Goal: Task Accomplishment & Management: Manage account settings

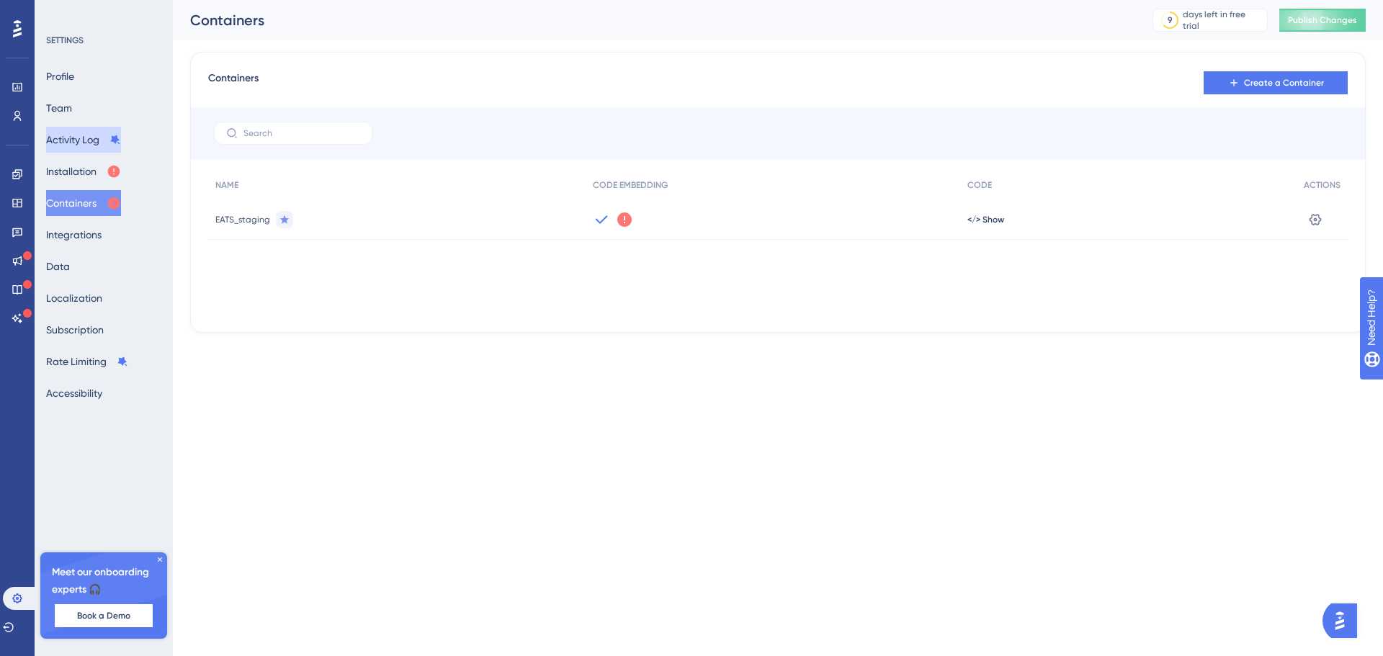
click at [65, 137] on button "Activity Log" at bounding box center [83, 140] width 75 height 26
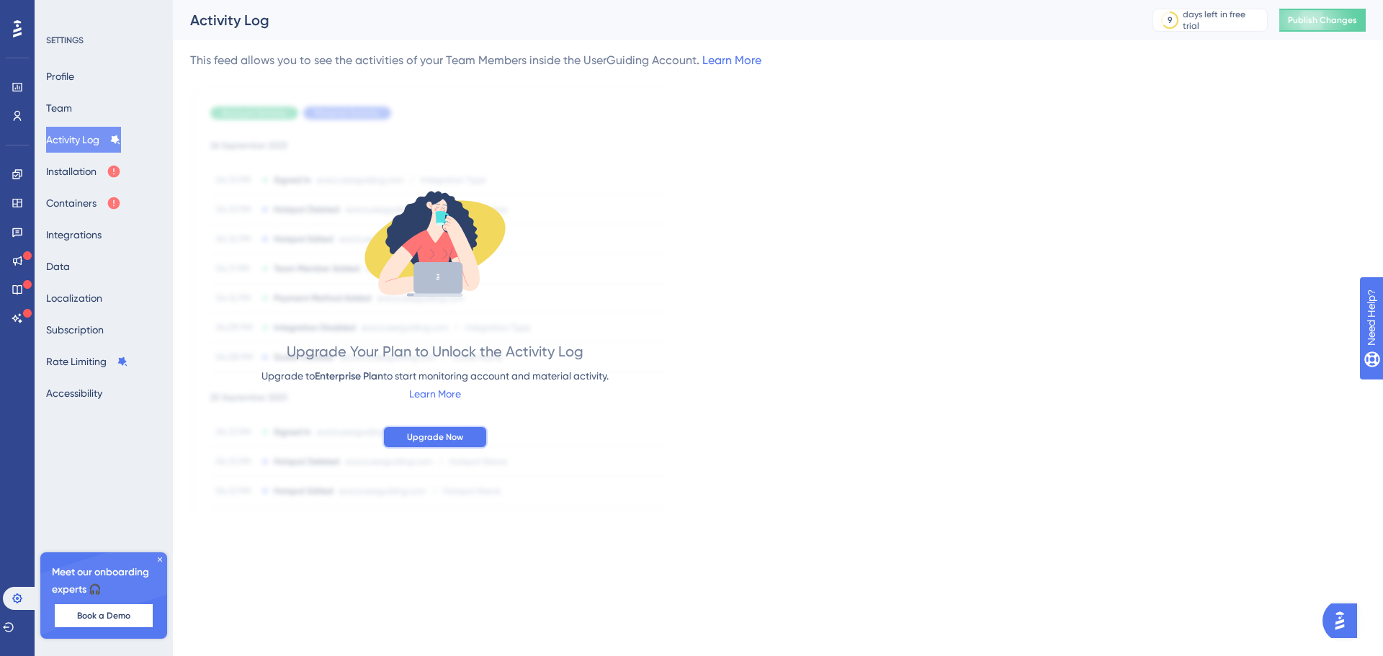
click at [462, 442] on span "Upgrade Now" at bounding box center [435, 437] width 56 height 12
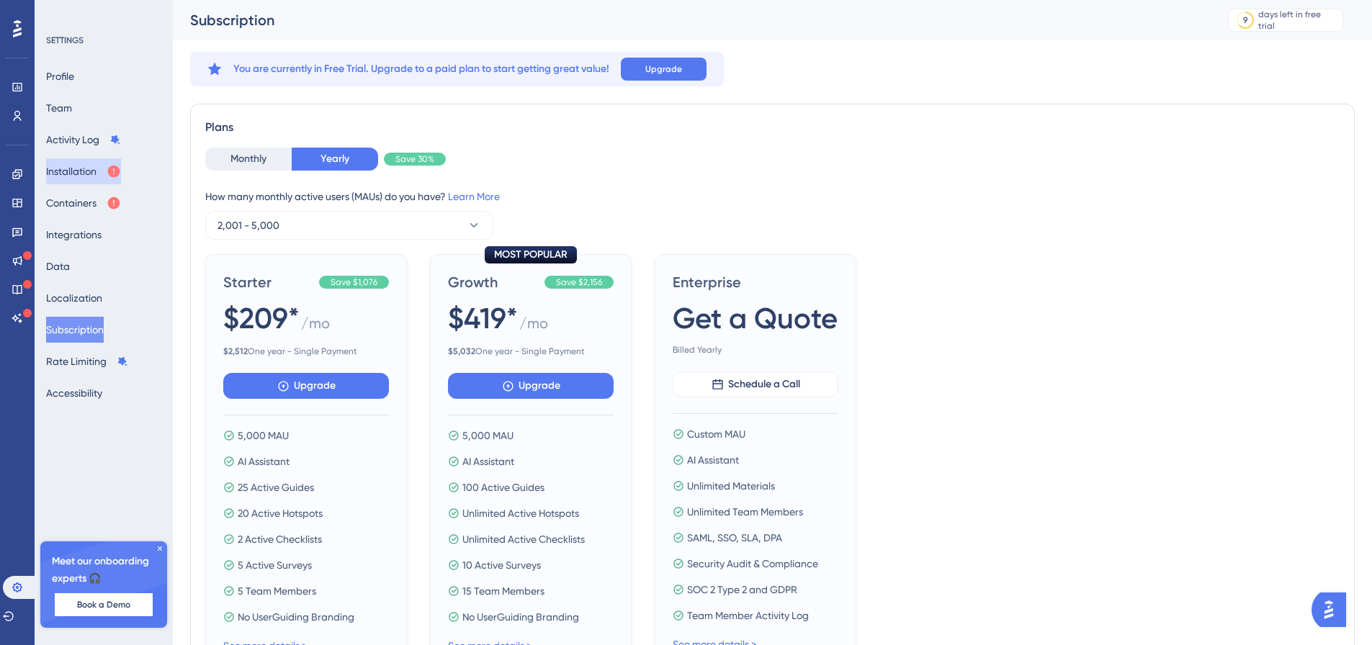
click at [99, 182] on button "Installation" at bounding box center [83, 171] width 75 height 26
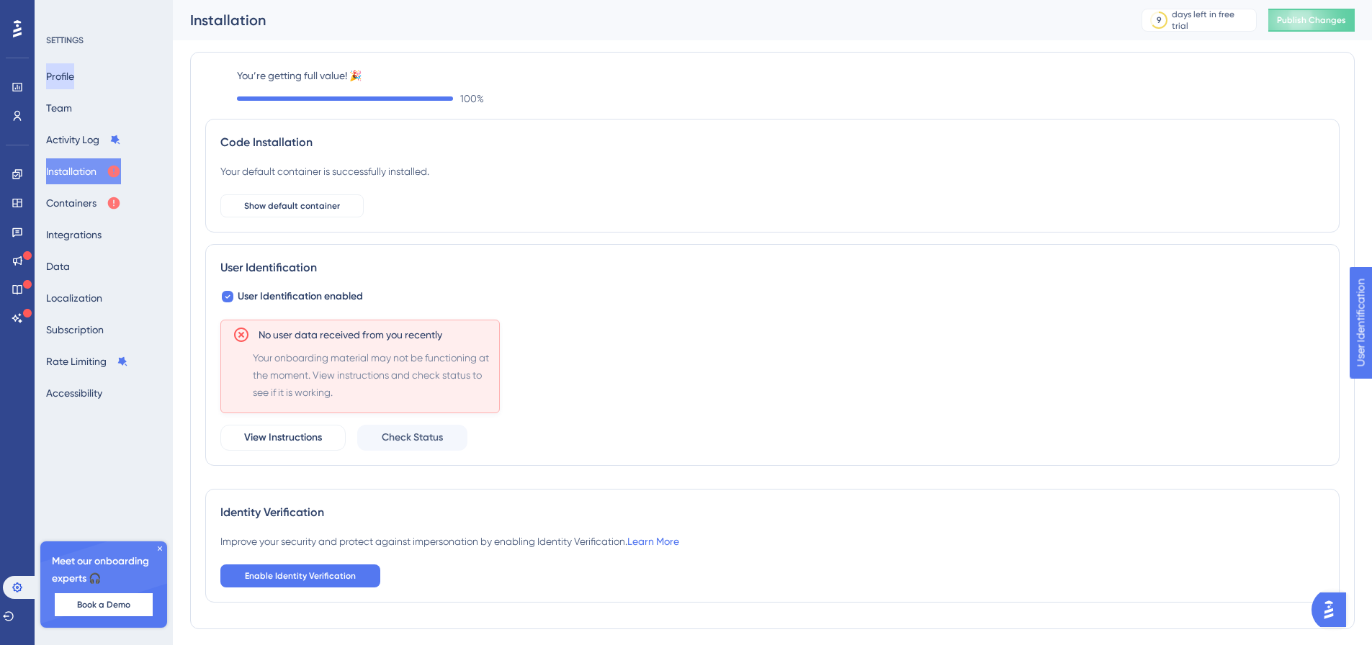
click at [74, 86] on button "Profile" at bounding box center [60, 76] width 28 height 26
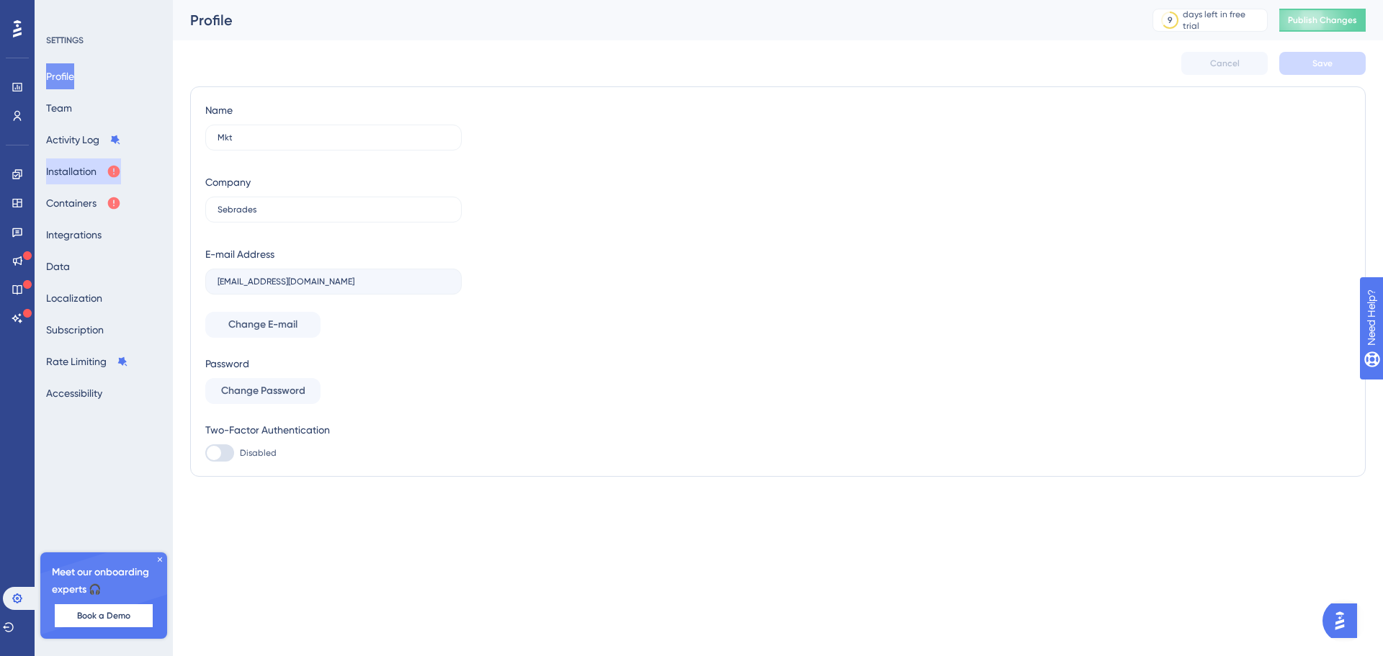
click at [62, 171] on button "Installation" at bounding box center [83, 171] width 75 height 26
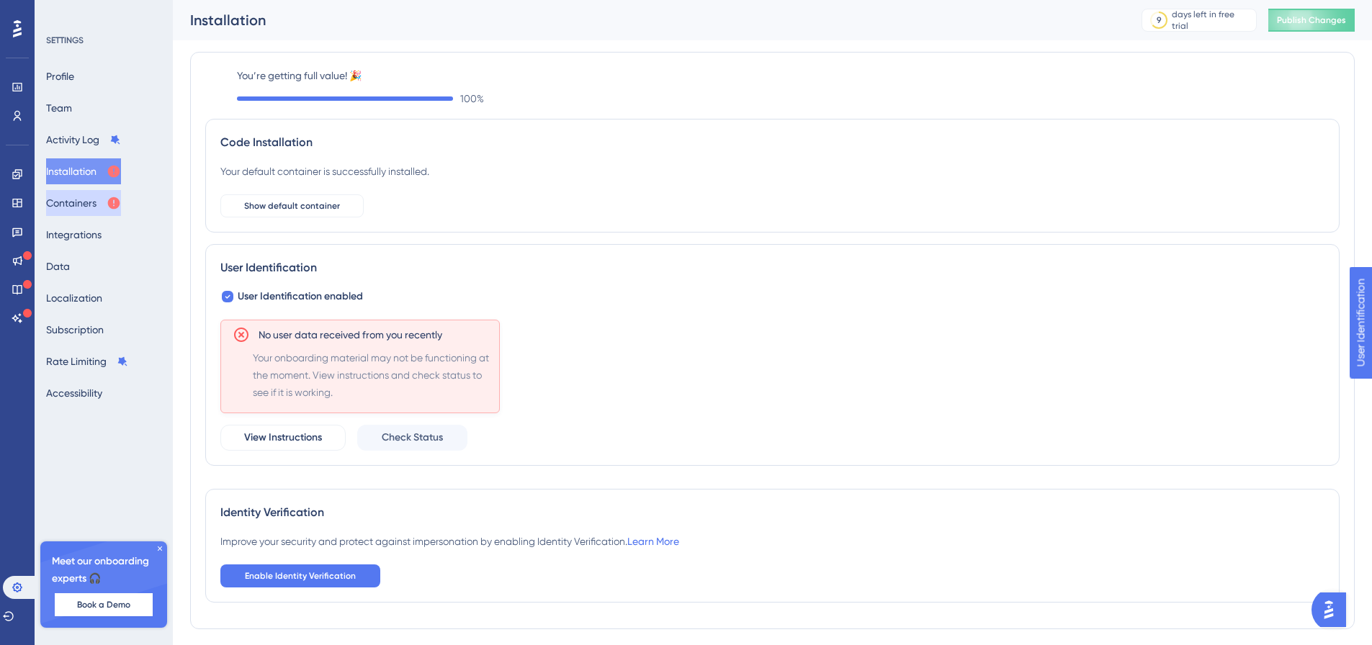
click at [83, 205] on button "Containers" at bounding box center [83, 203] width 75 height 26
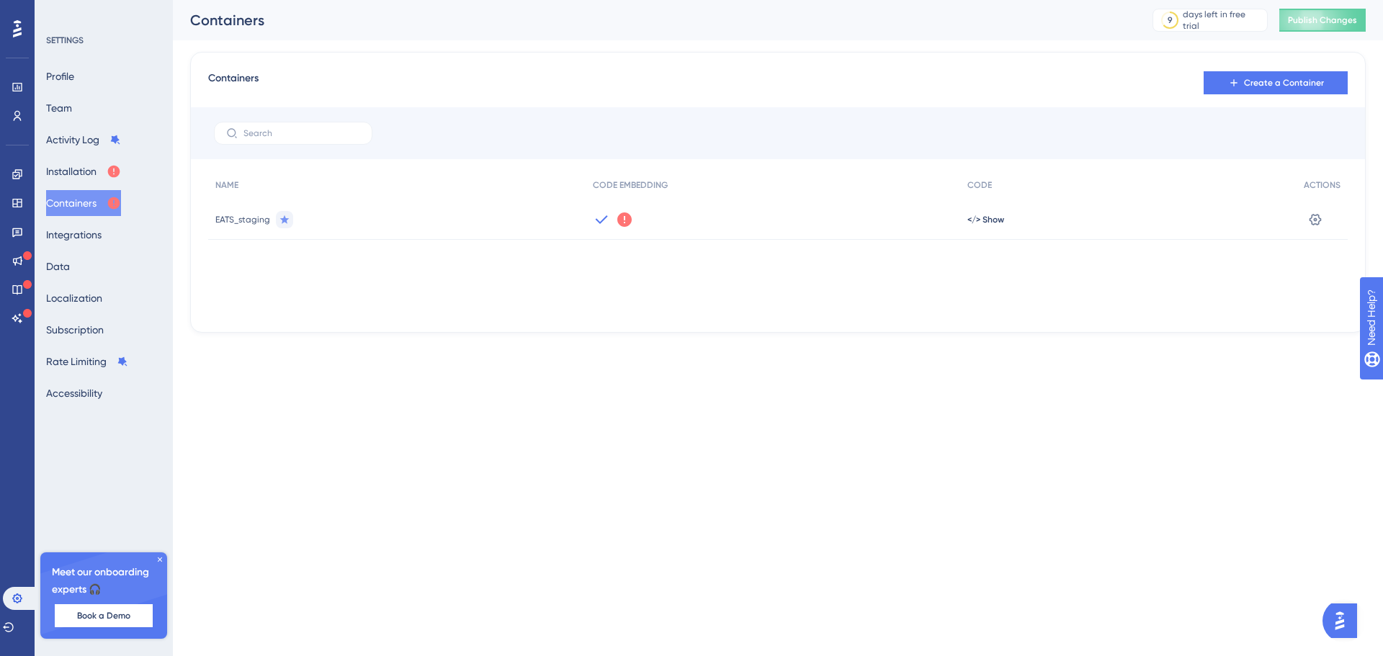
click at [619, 217] on icon at bounding box center [624, 219] width 14 height 14
click at [721, 273] on span "Got It" at bounding box center [720, 278] width 23 height 12
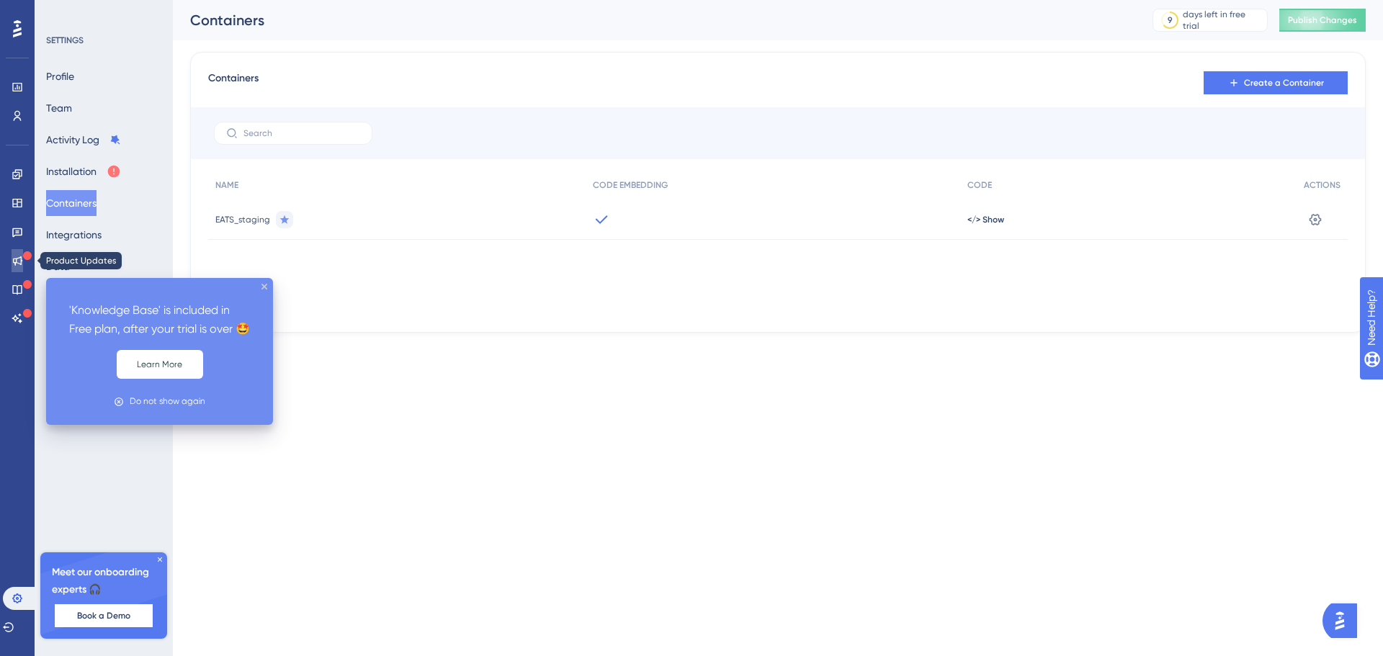
click at [15, 258] on icon at bounding box center [18, 261] width 12 height 12
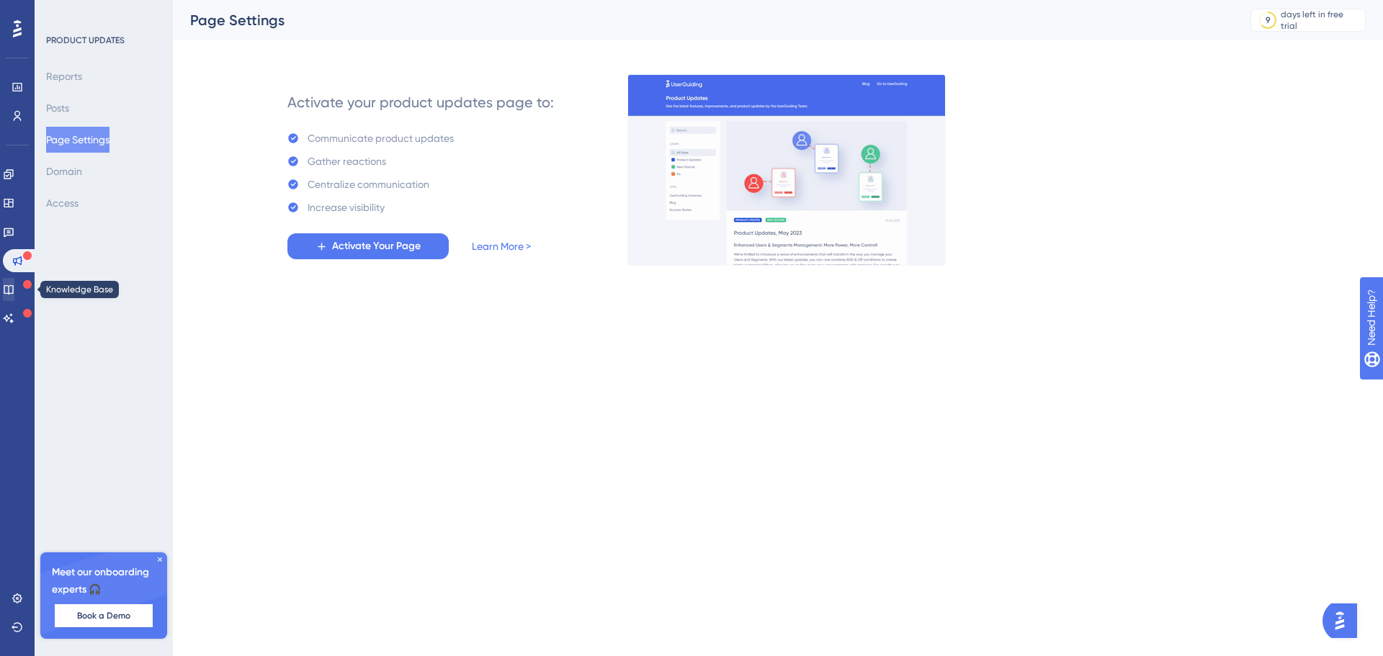
click at [350, 250] on span "Activate Your Page" at bounding box center [376, 246] width 89 height 17
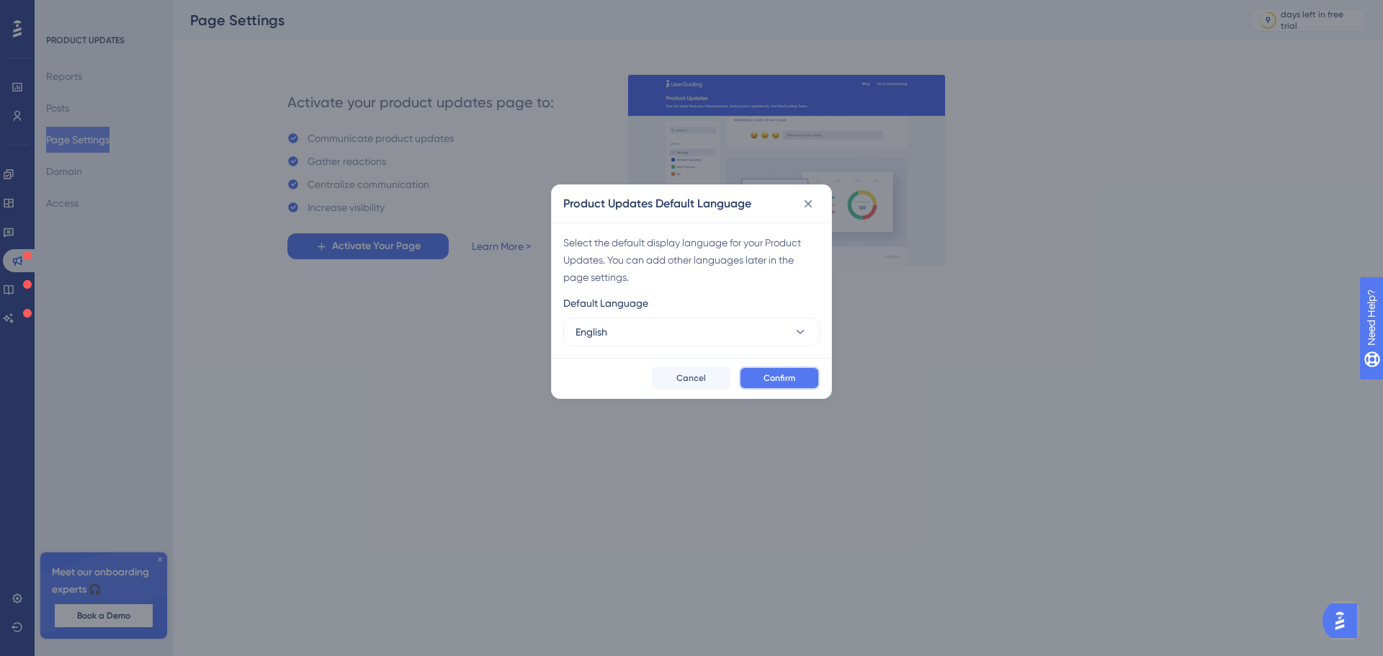
click at [796, 382] on button "Confirm" at bounding box center [779, 378] width 81 height 23
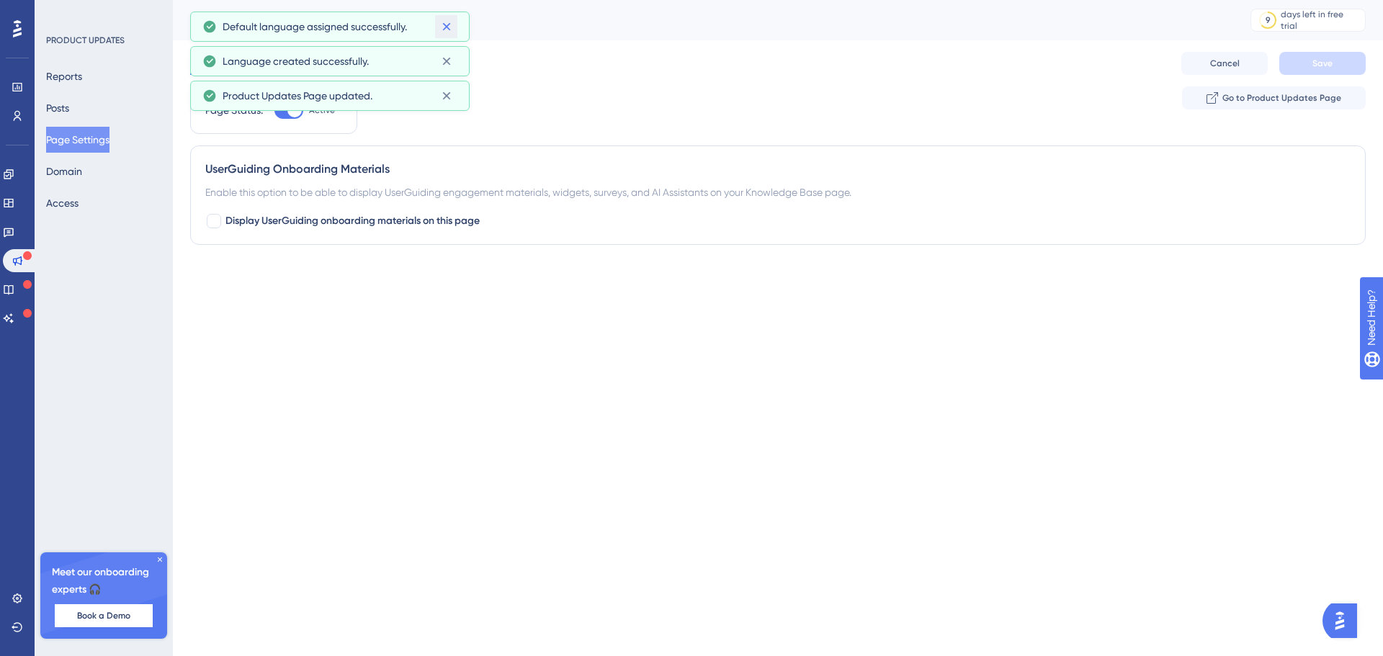
click at [447, 22] on icon at bounding box center [446, 26] width 14 height 14
click at [444, 55] on icon at bounding box center [446, 61] width 14 height 14
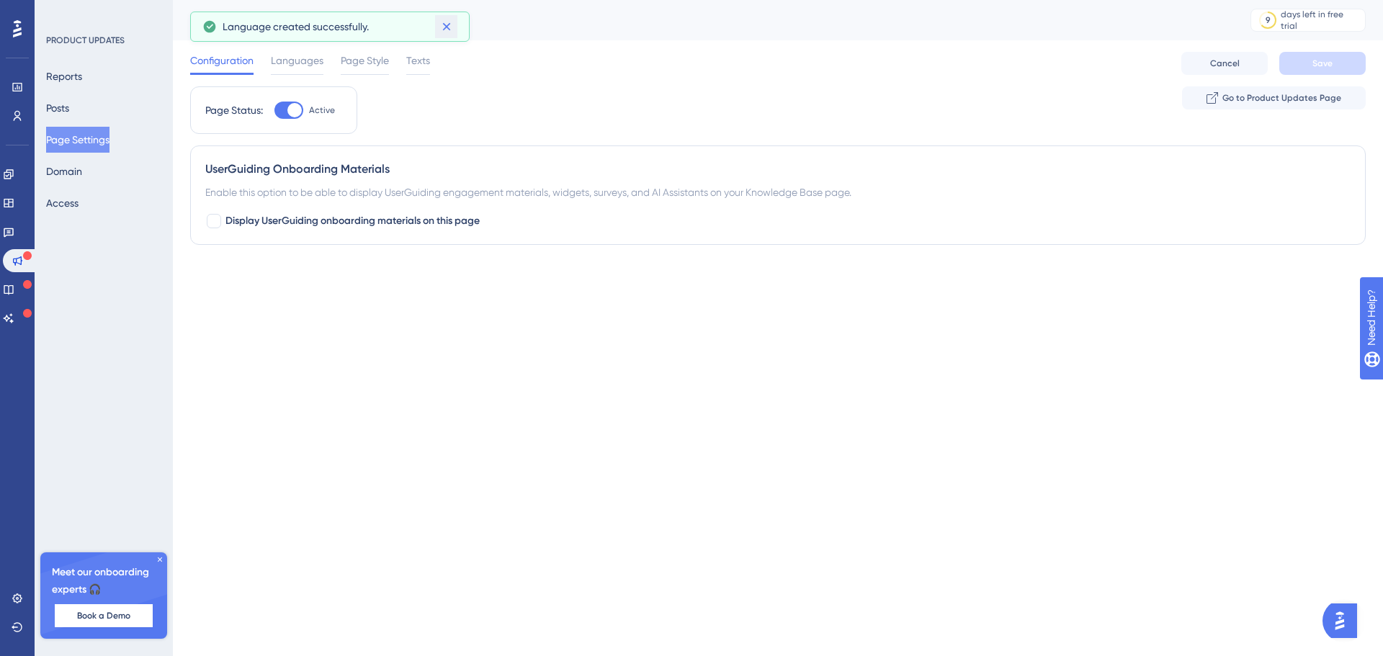
click at [441, 26] on icon at bounding box center [446, 26] width 14 height 14
click at [14, 319] on icon at bounding box center [9, 317] width 10 height 9
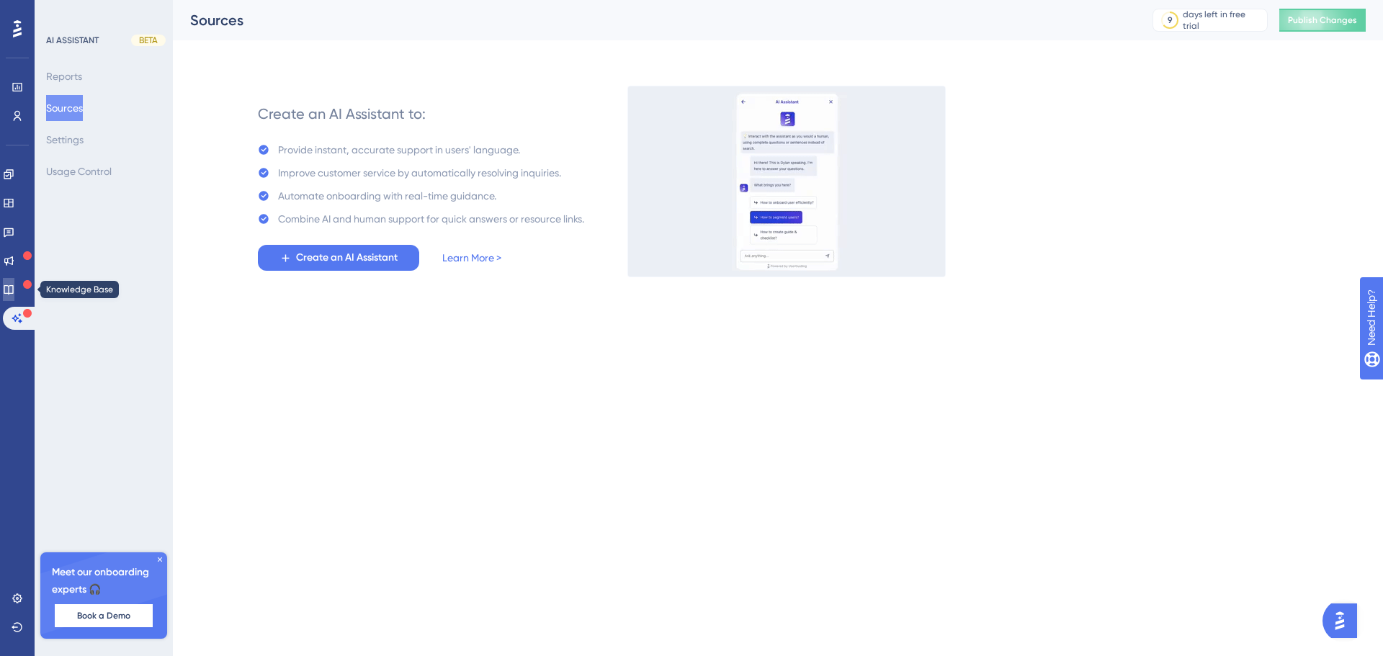
click at [13, 285] on icon at bounding box center [8, 289] width 9 height 9
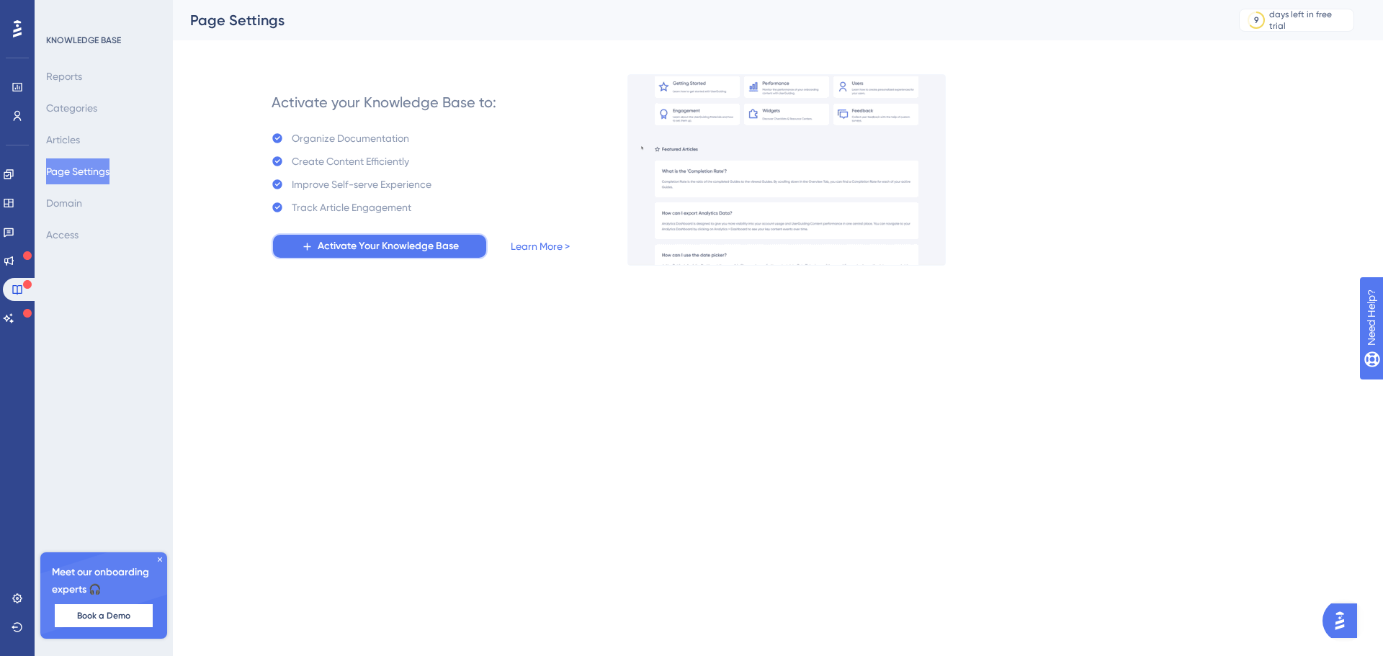
click at [377, 248] on span "Activate Your Knowledge Base" at bounding box center [388, 246] width 141 height 17
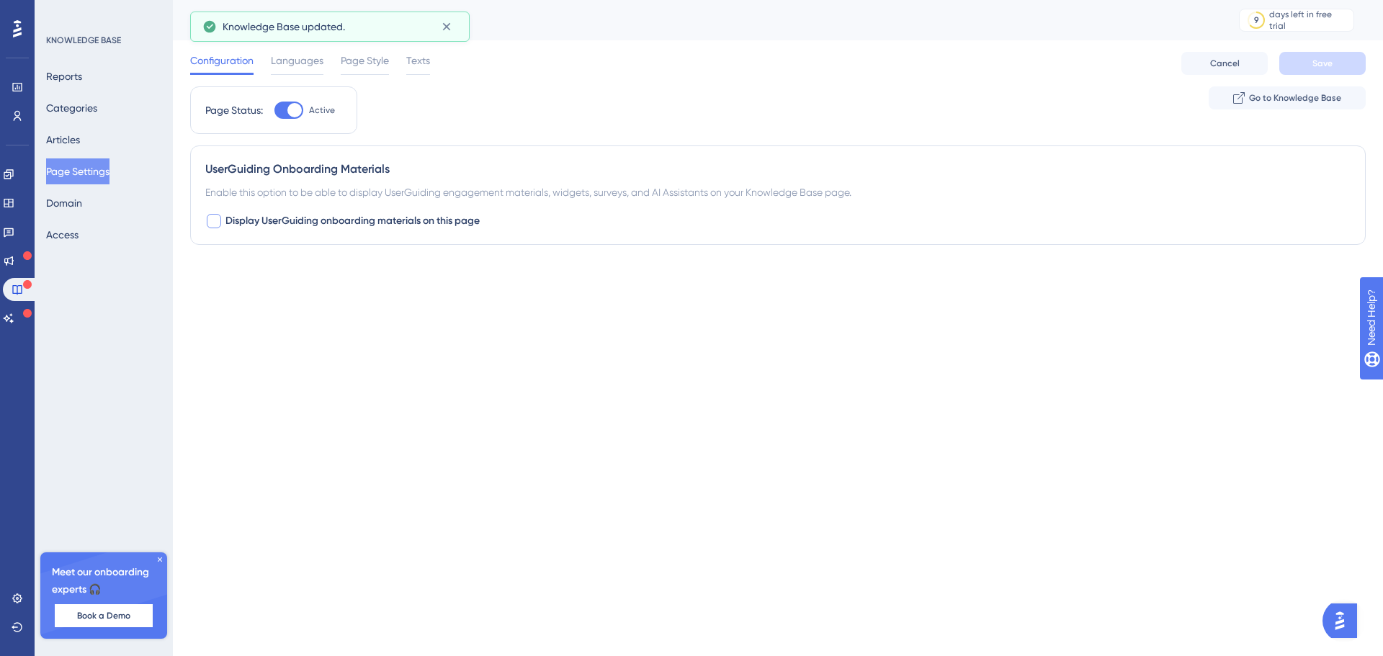
click at [323, 224] on span "Display UserGuiding onboarding materials on this page" at bounding box center [352, 220] width 254 height 17
checkbox input "true"
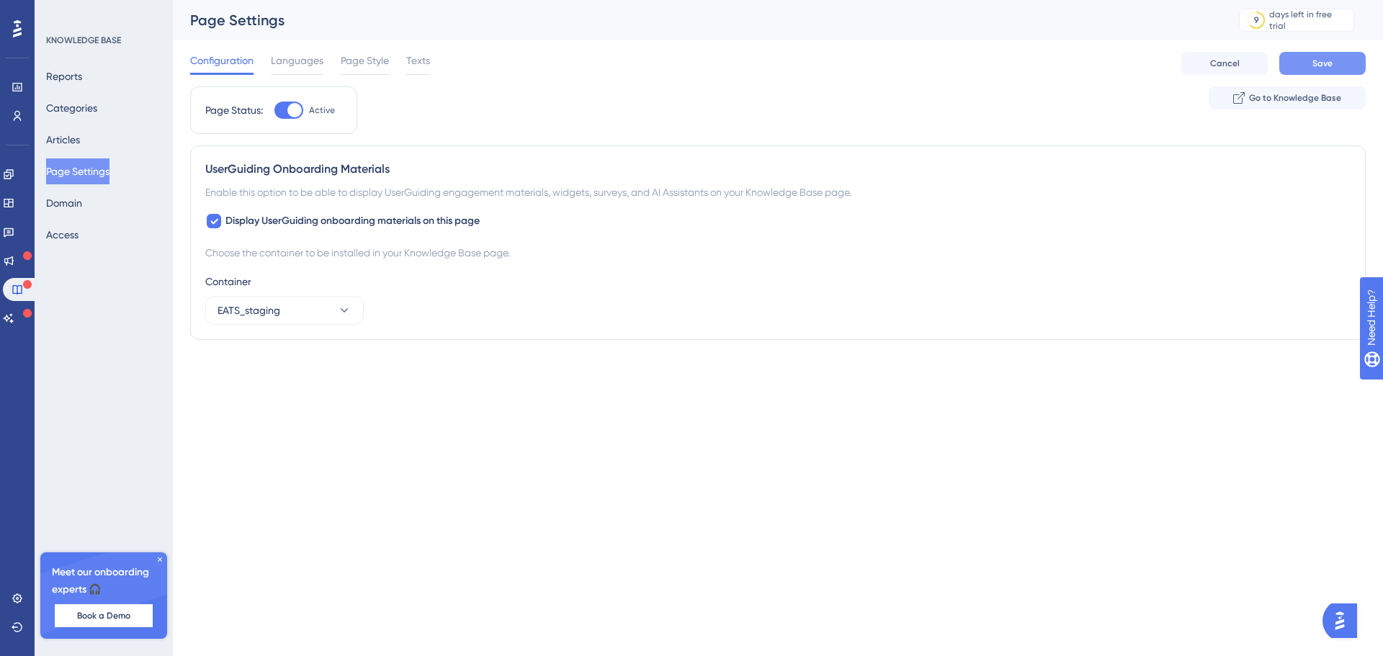
click at [1342, 72] on button "Save" at bounding box center [1322, 63] width 86 height 23
click at [161, 557] on icon at bounding box center [160, 559] width 9 height 9
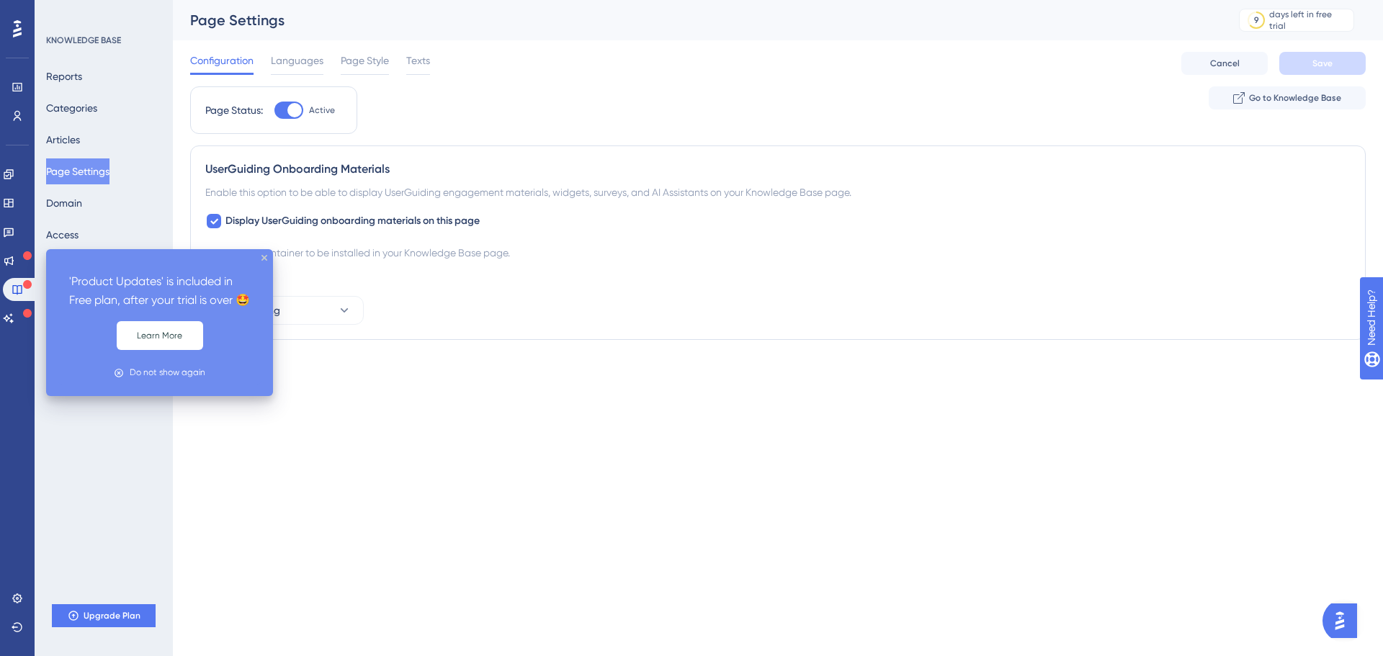
click at [6, 243] on div "Feedback" at bounding box center [17, 231] width 29 height 23
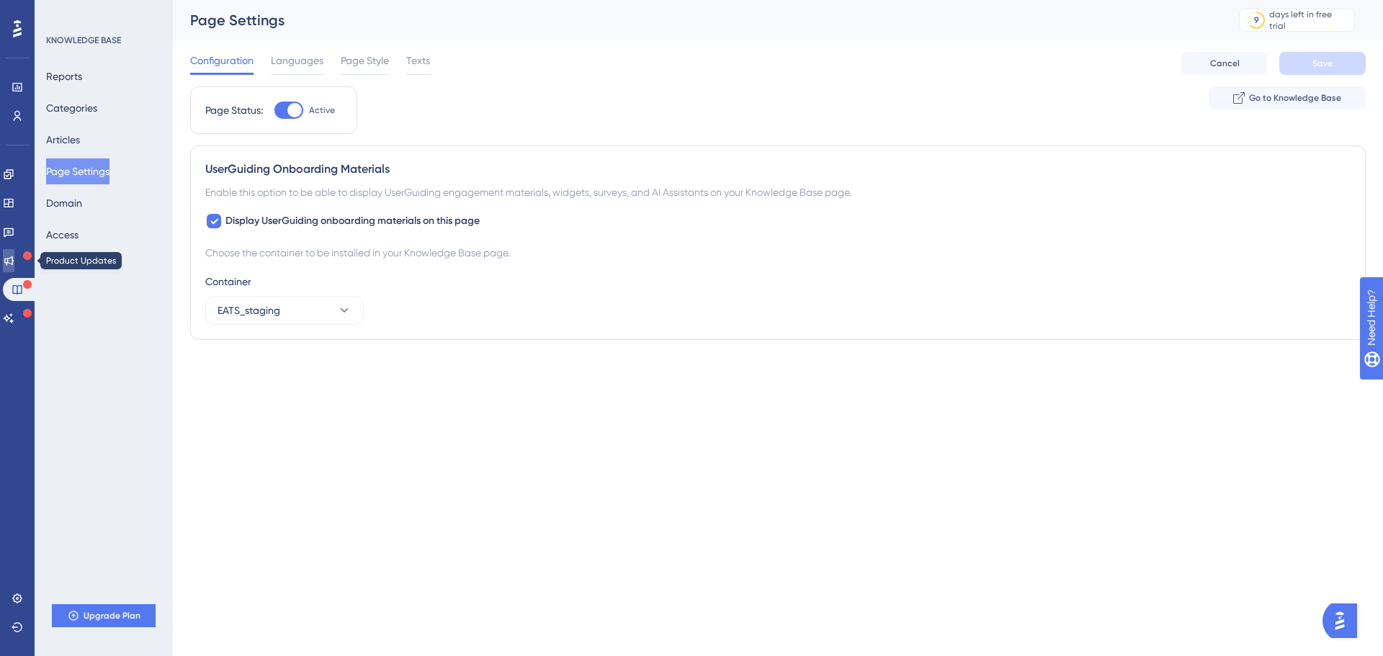
click at [11, 256] on link at bounding box center [9, 260] width 12 height 23
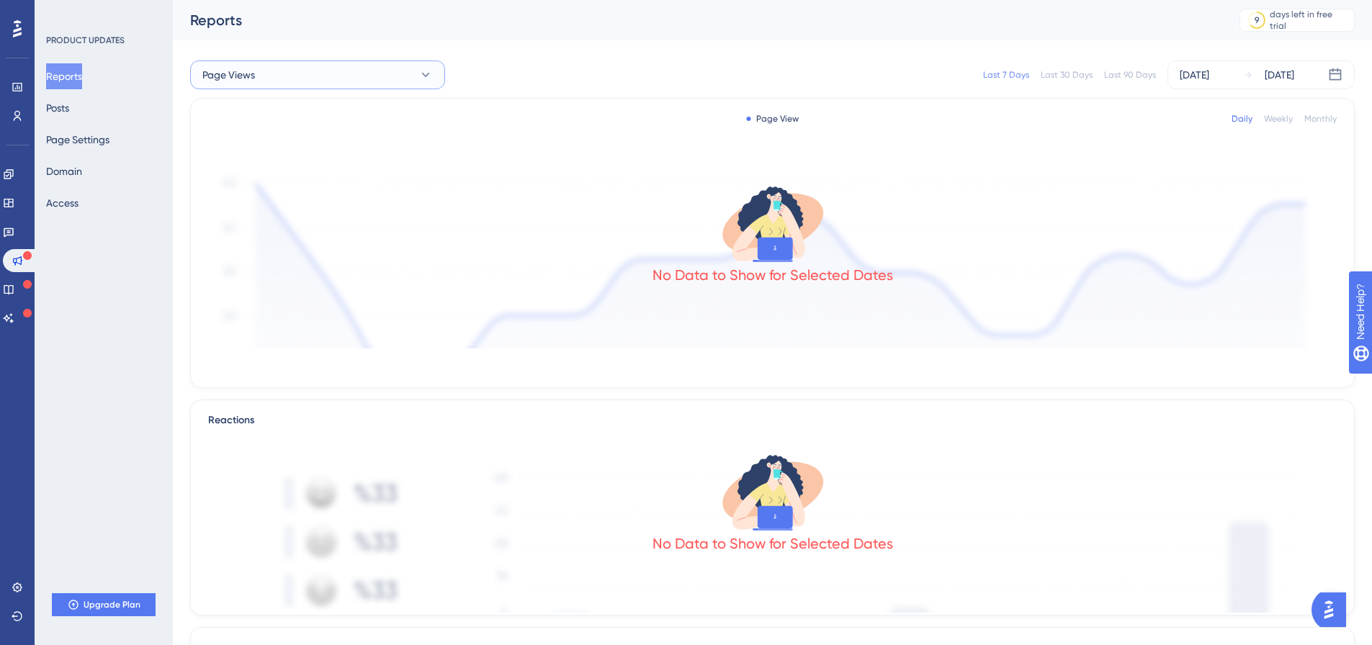
click at [431, 72] on icon at bounding box center [425, 75] width 14 height 14
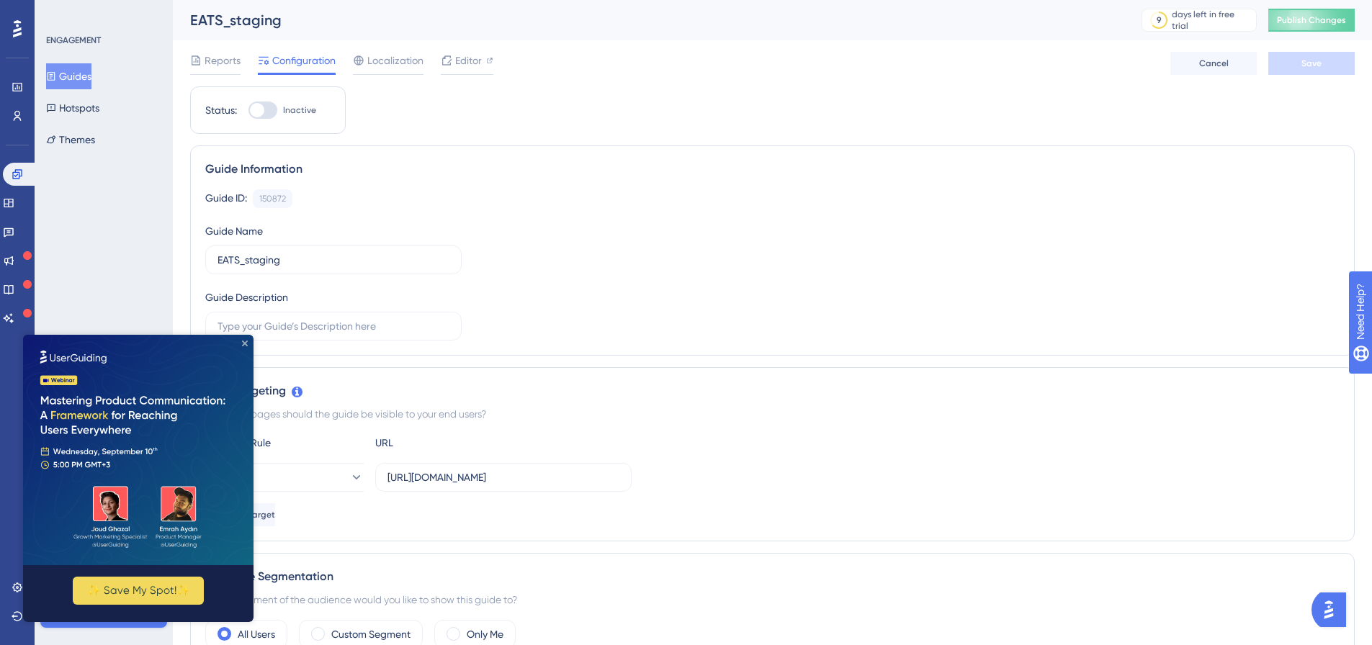
click at [246, 343] on icon "Close Preview" at bounding box center [245, 344] width 6 height 6
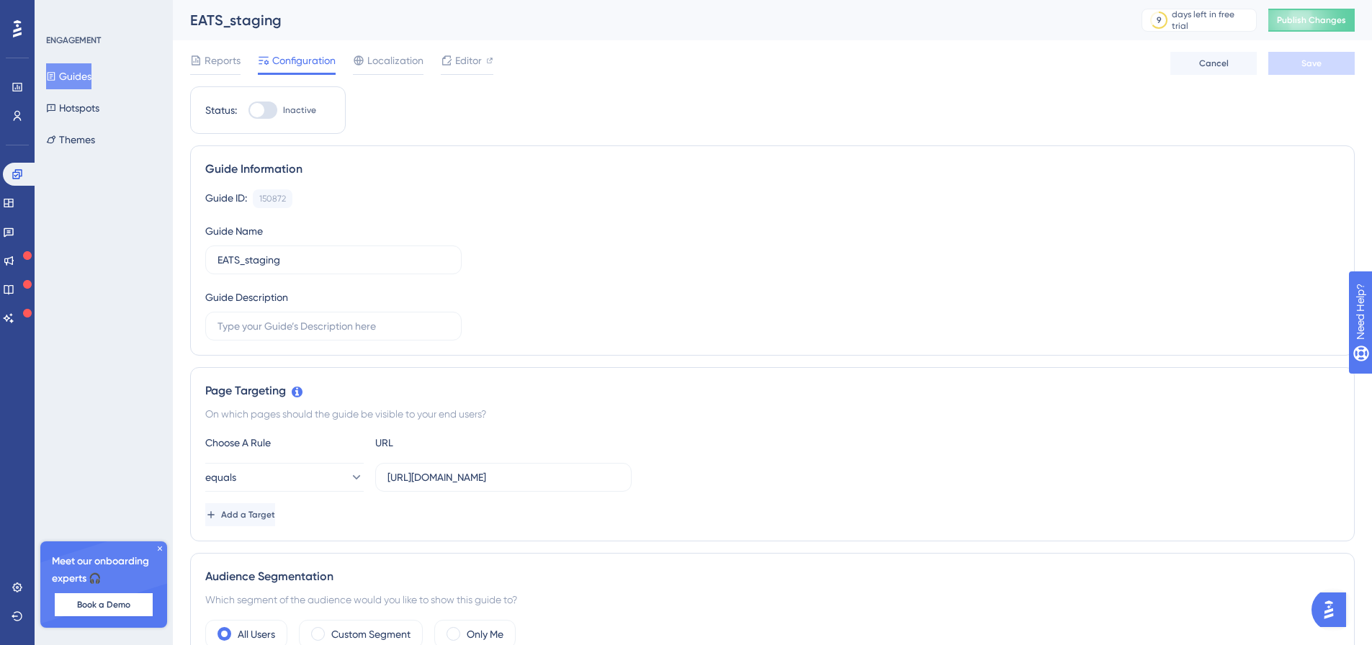
click at [158, 549] on icon at bounding box center [160, 548] width 9 height 9
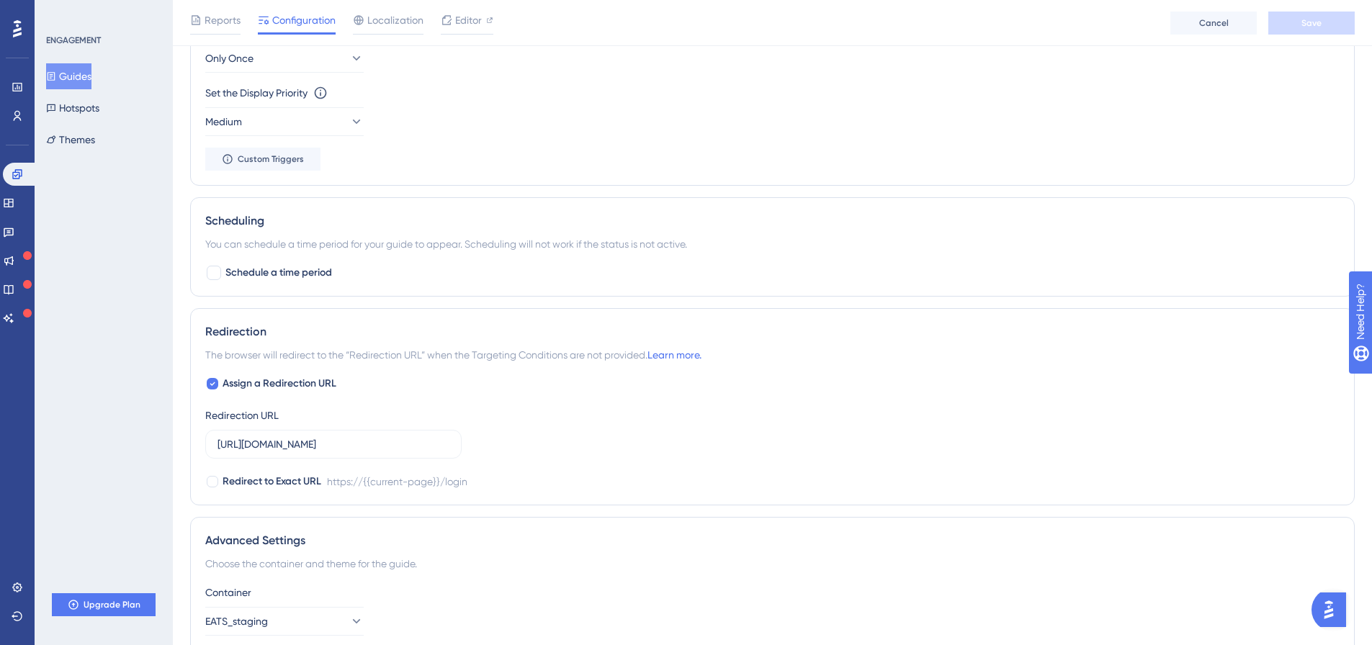
scroll to position [889, 0]
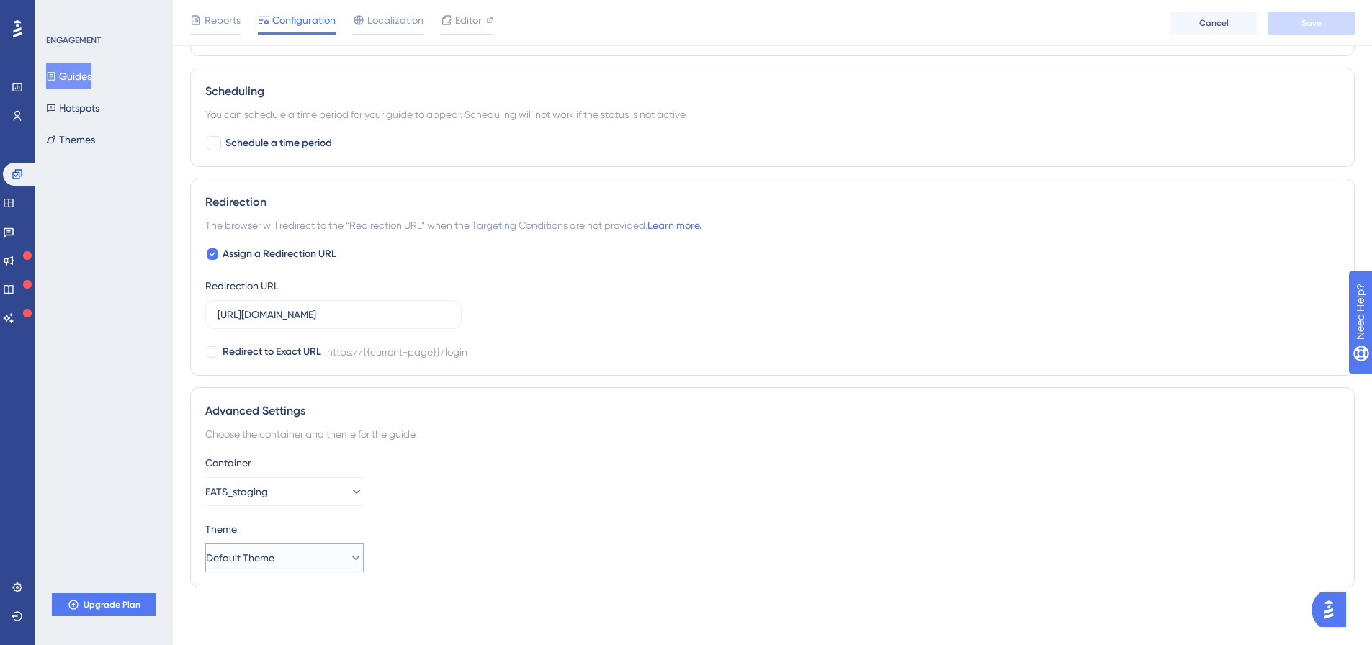
click at [349, 556] on icon at bounding box center [356, 558] width 14 height 14
click at [342, 556] on icon at bounding box center [344, 558] width 14 height 14
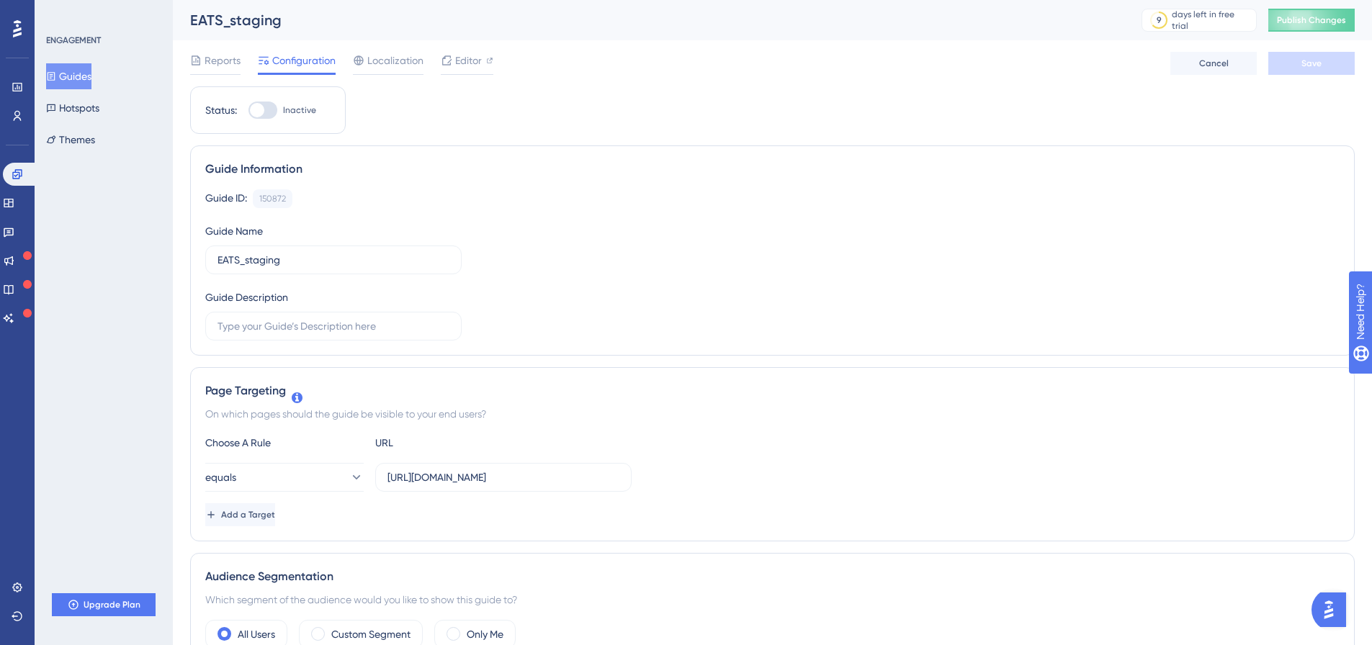
scroll to position [0, 0]
